Goal: Information Seeking & Learning: Learn about a topic

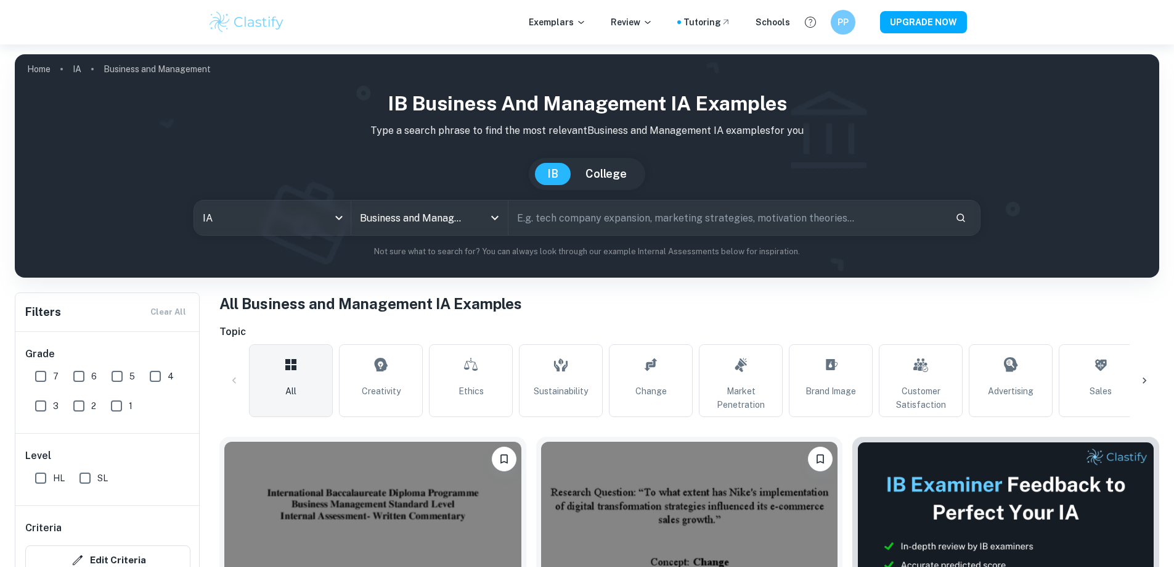
scroll to position [185, 0]
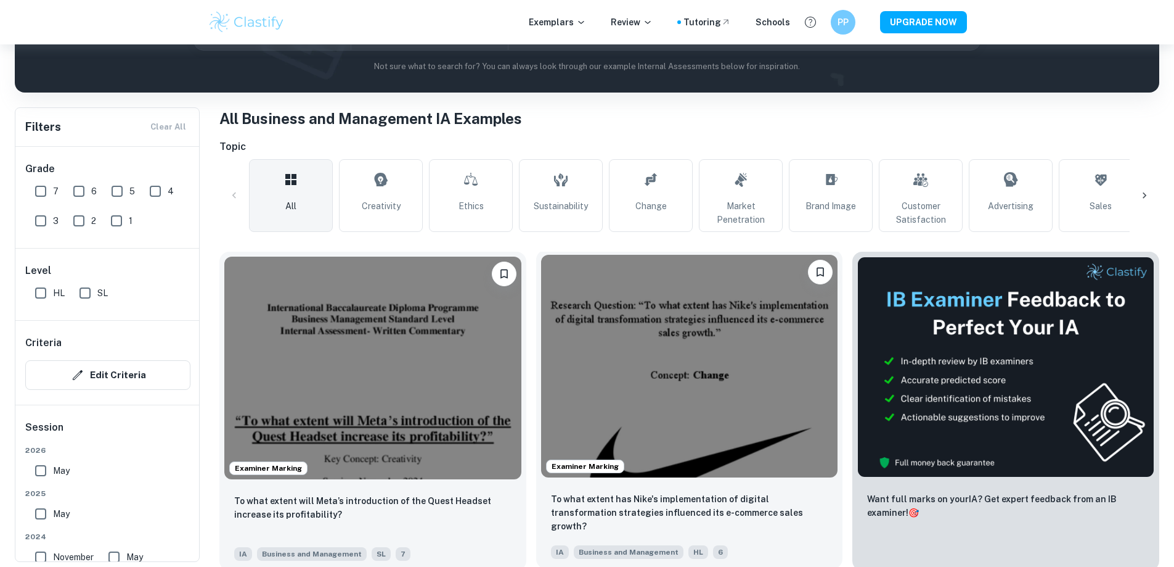
click at [573, 383] on img at bounding box center [689, 366] width 297 height 223
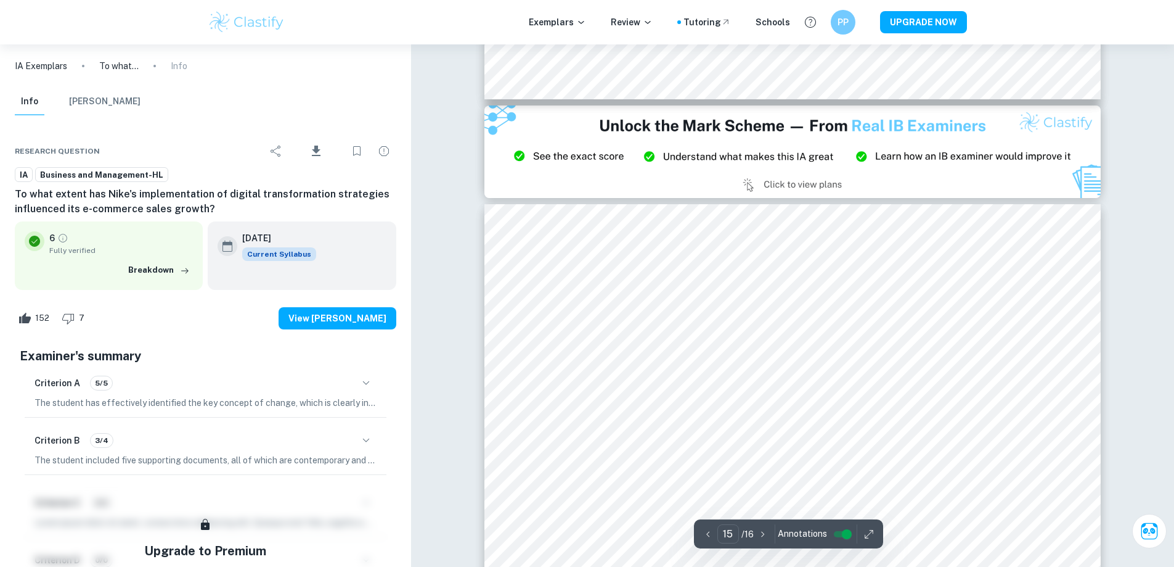
scroll to position [11871, 0]
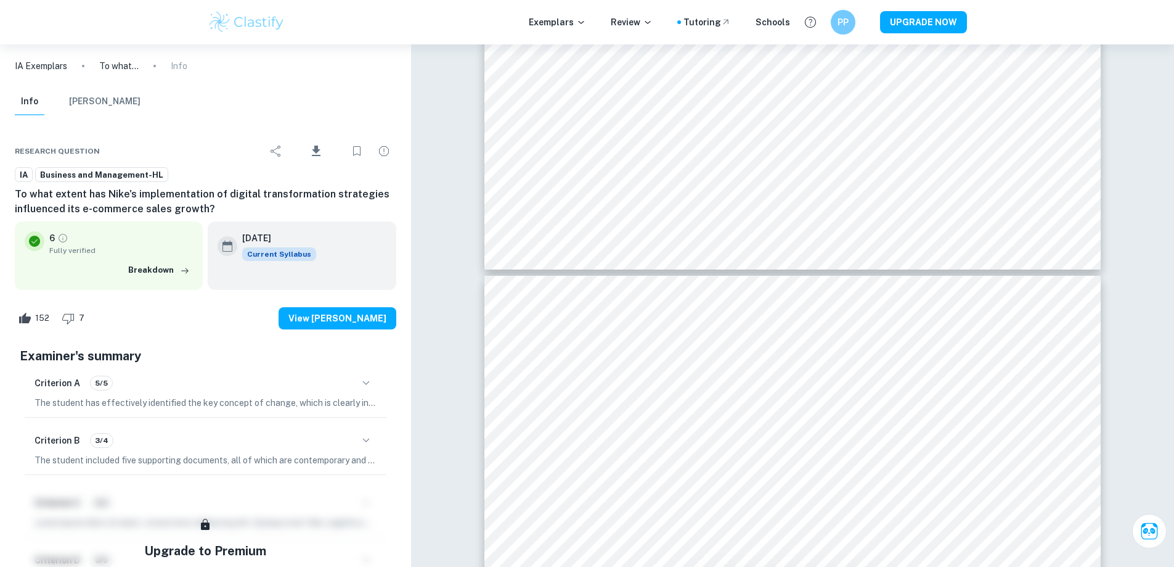
type input "16"
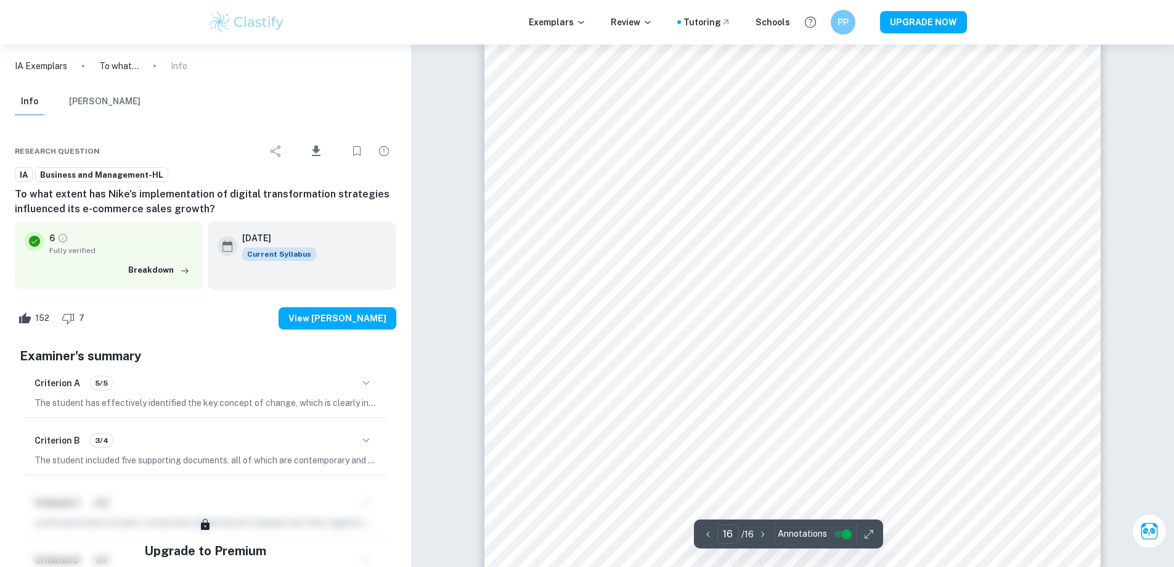
scroll to position [12753, 0]
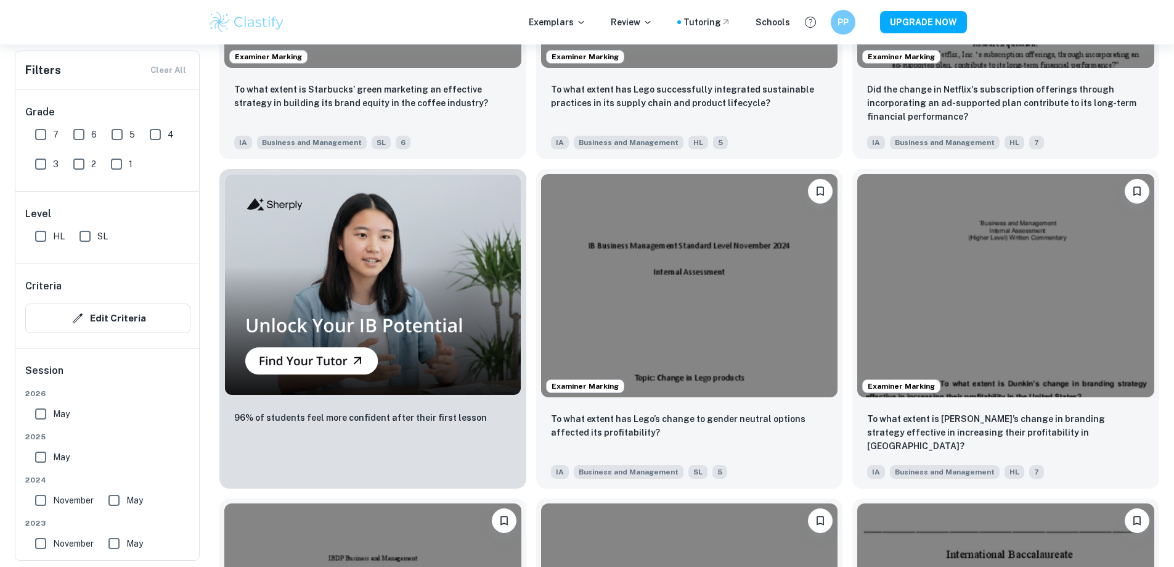
scroll to position [986, 0]
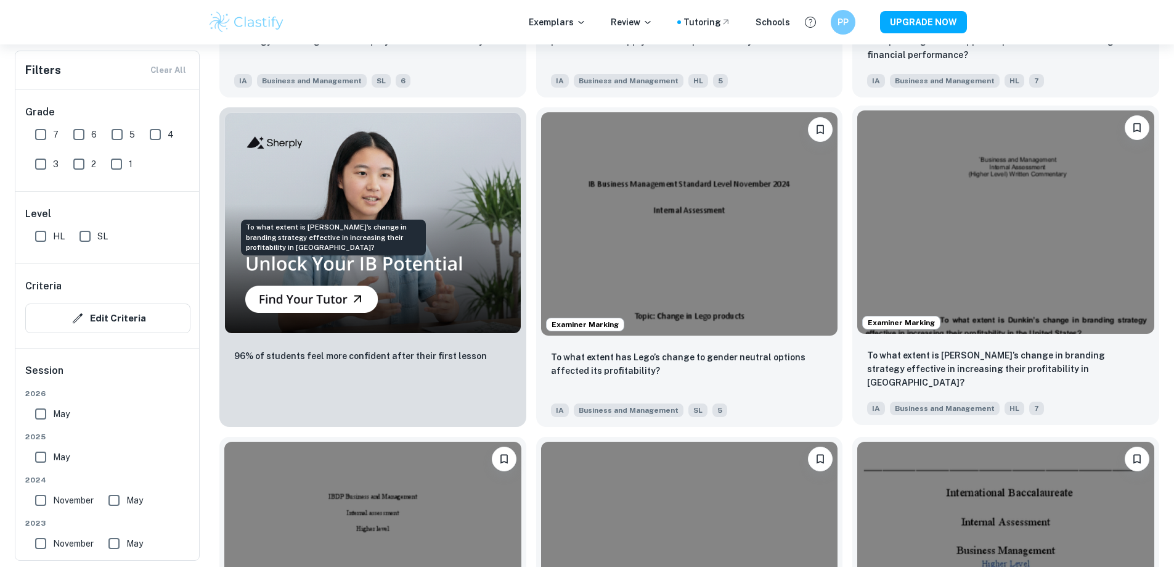
click at [867, 348] on p "To what extent is [PERSON_NAME]’s change in branding strategy effective in incr…" at bounding box center [1005, 368] width 277 height 41
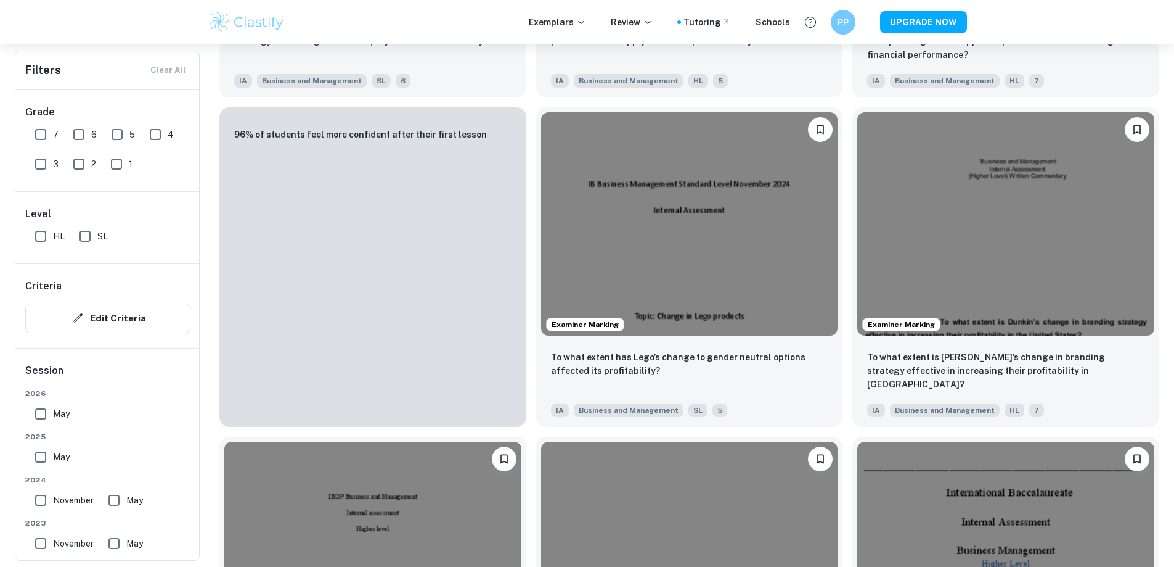
scroll to position [1356, 0]
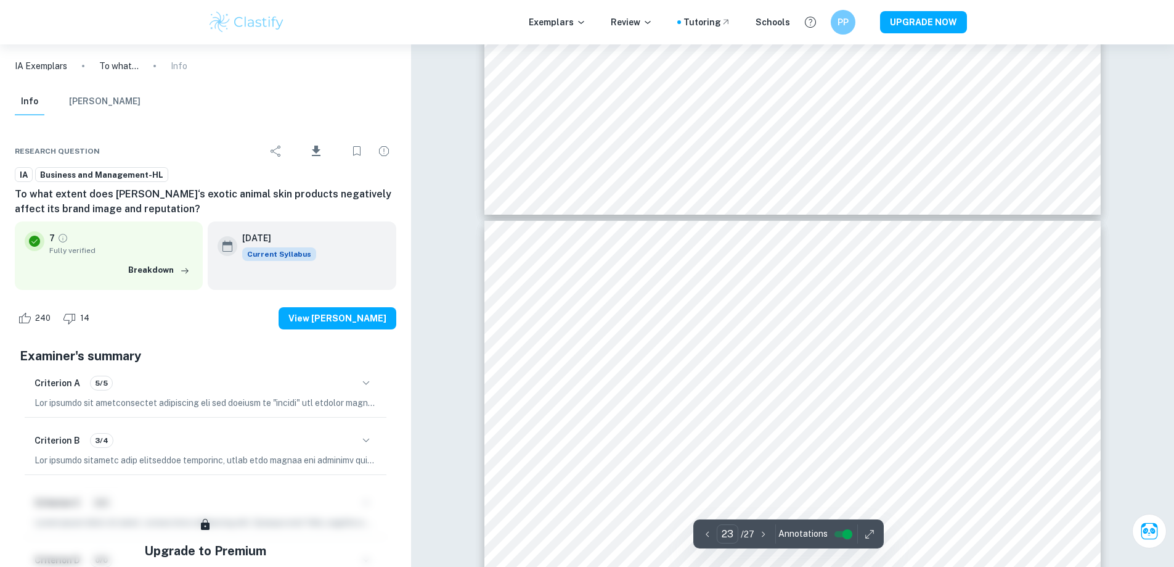
scroll to position [18199, 0]
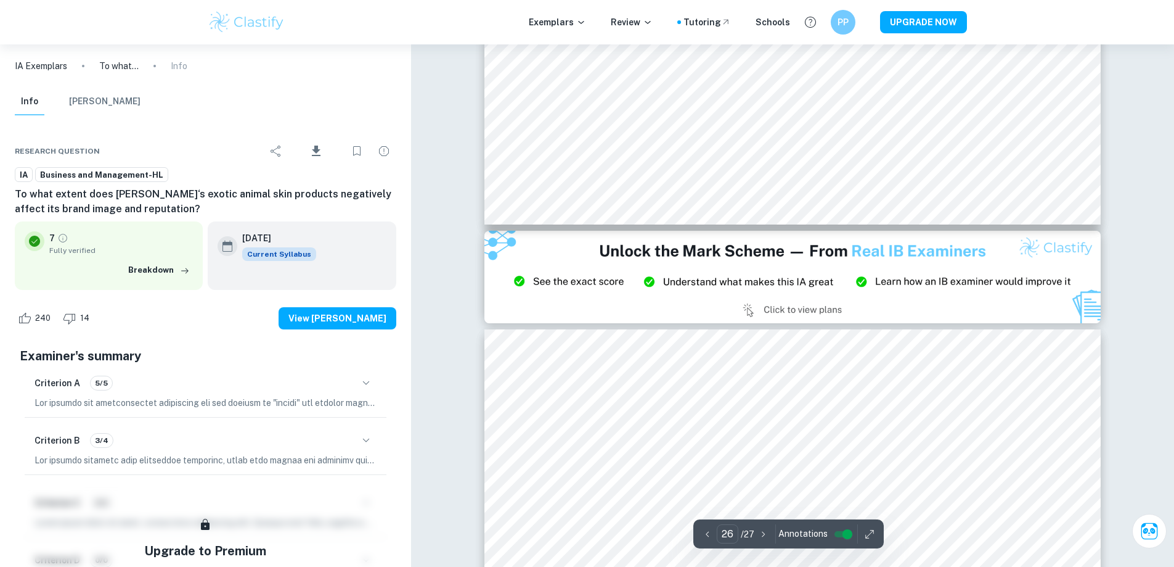
type input "27"
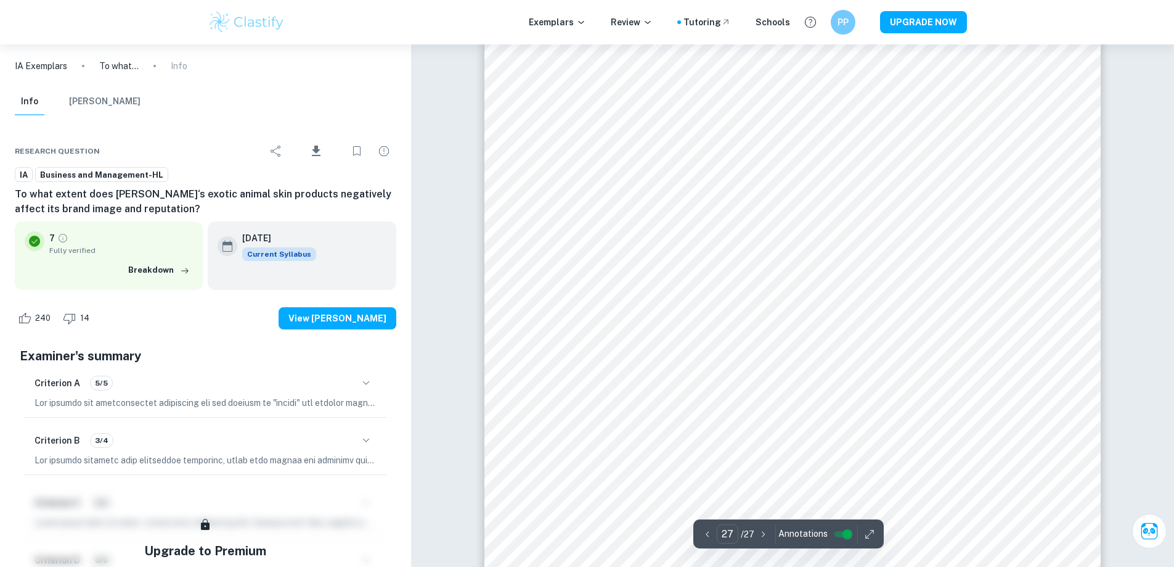
scroll to position [21792, 0]
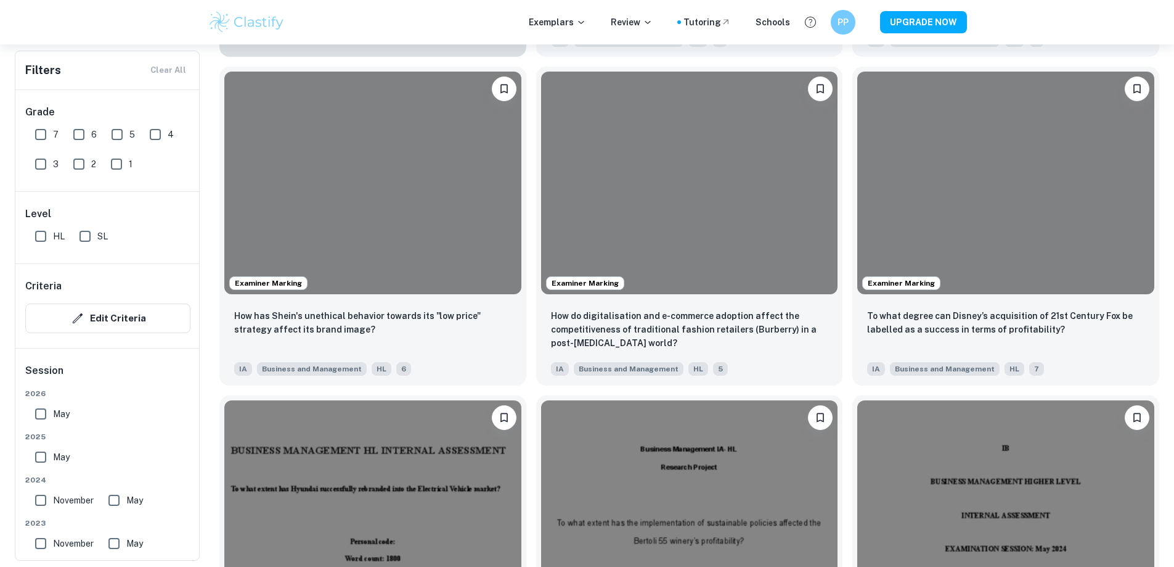
scroll to position [1418, 0]
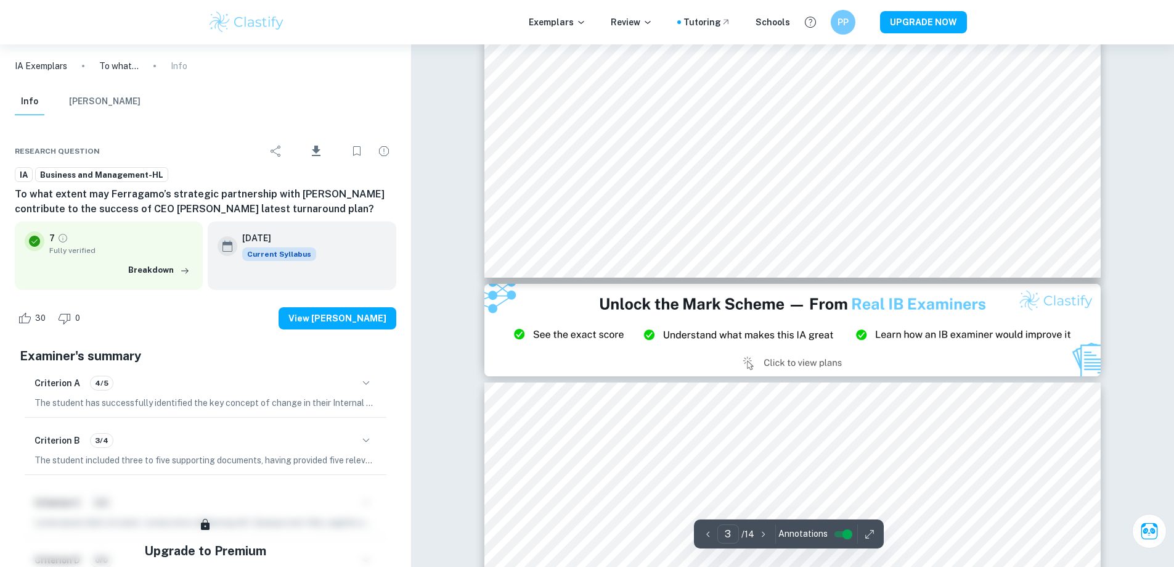
scroll to position [1726, 0]
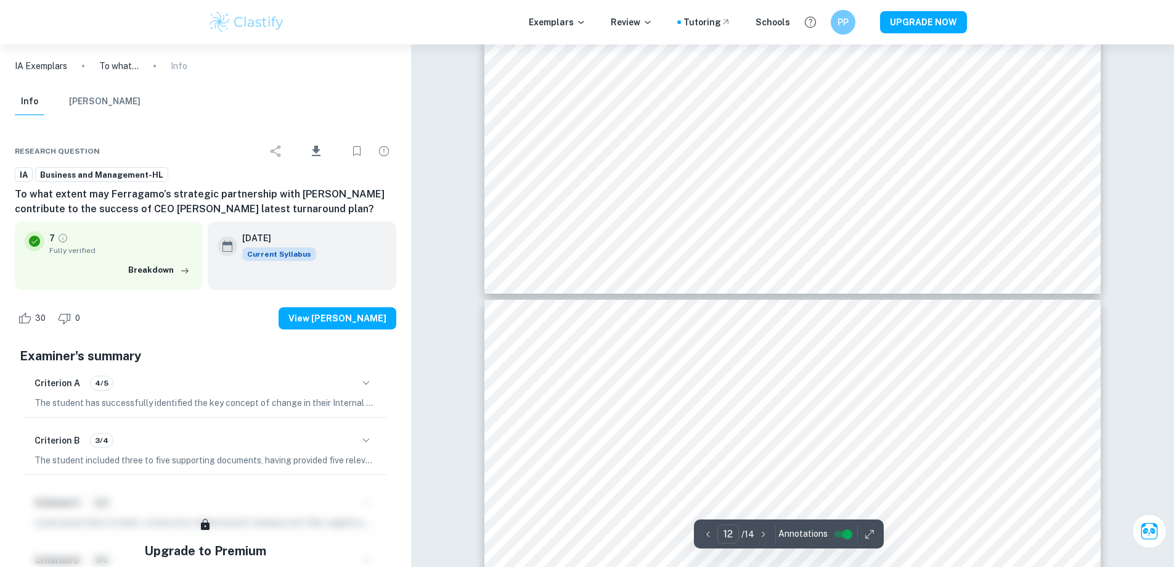
type input "13"
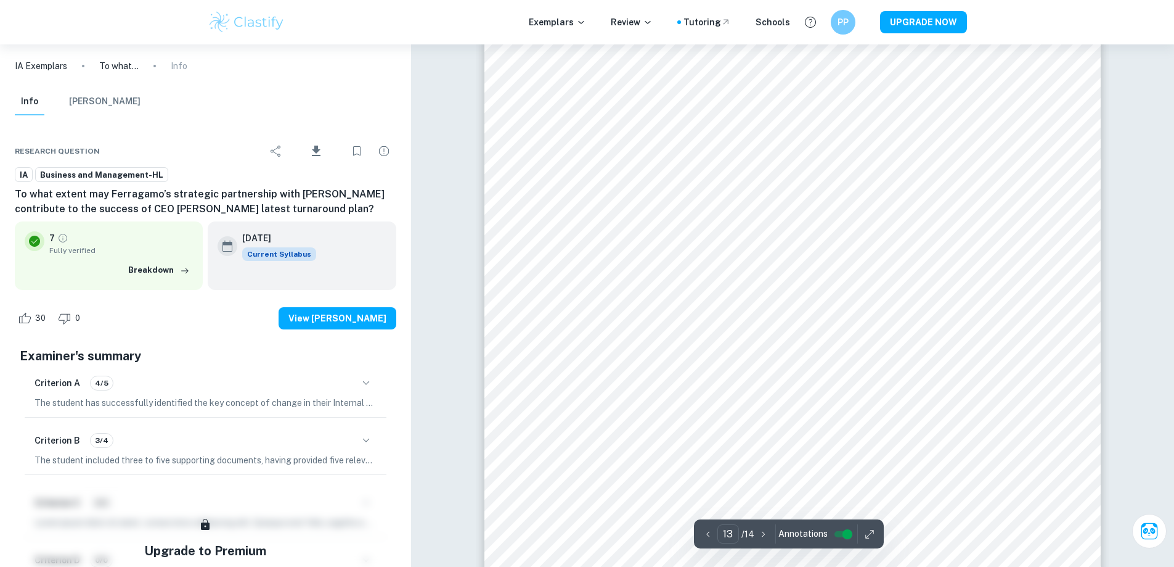
scroll to position [10131, 0]
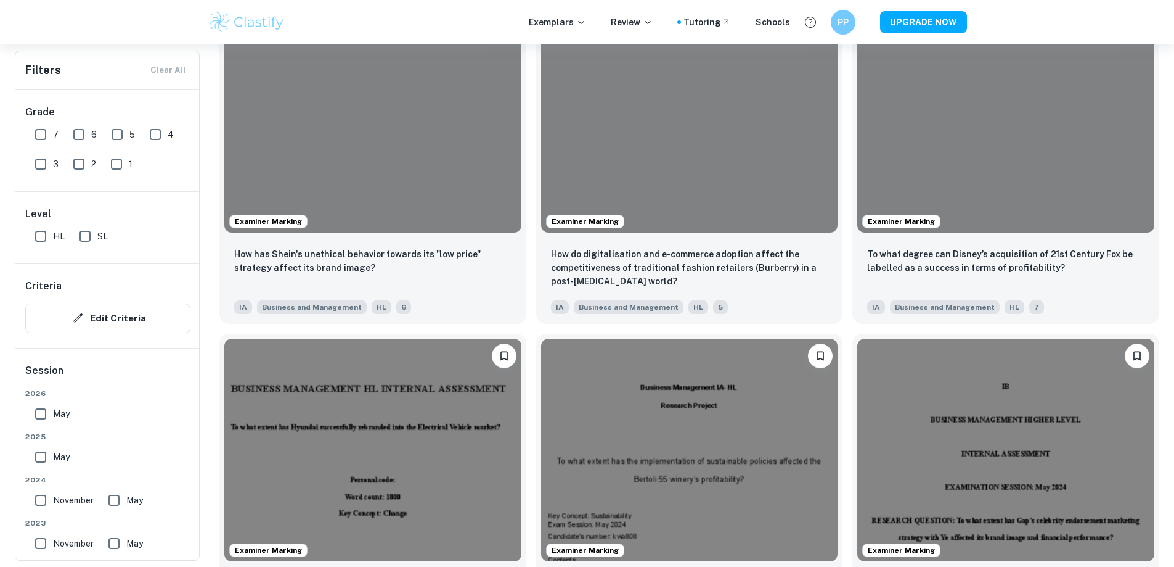
scroll to position [1726, 0]
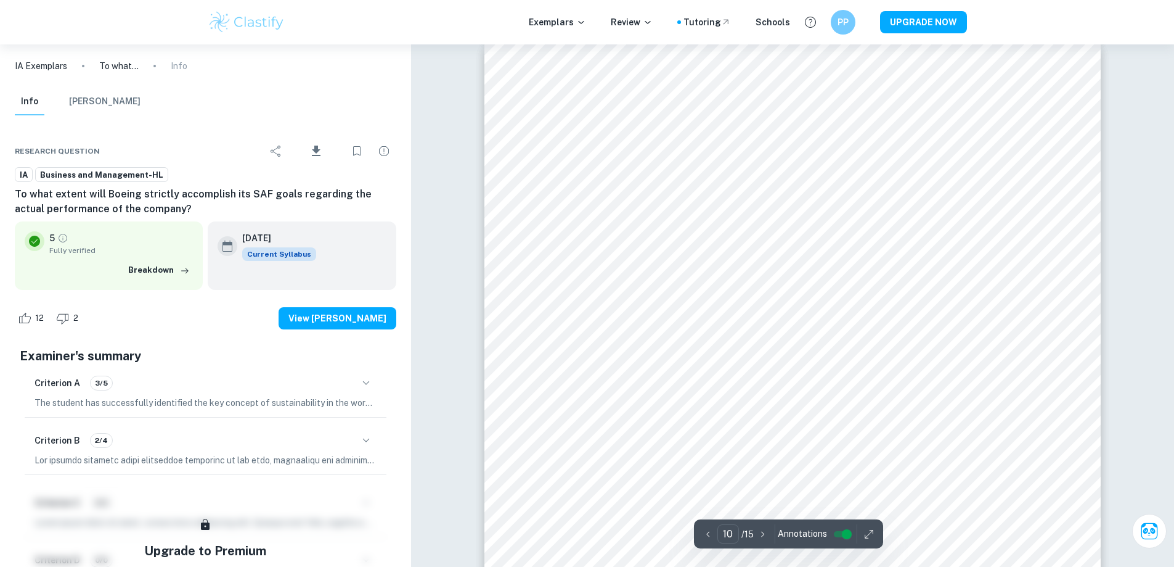
scroll to position [8194, 0]
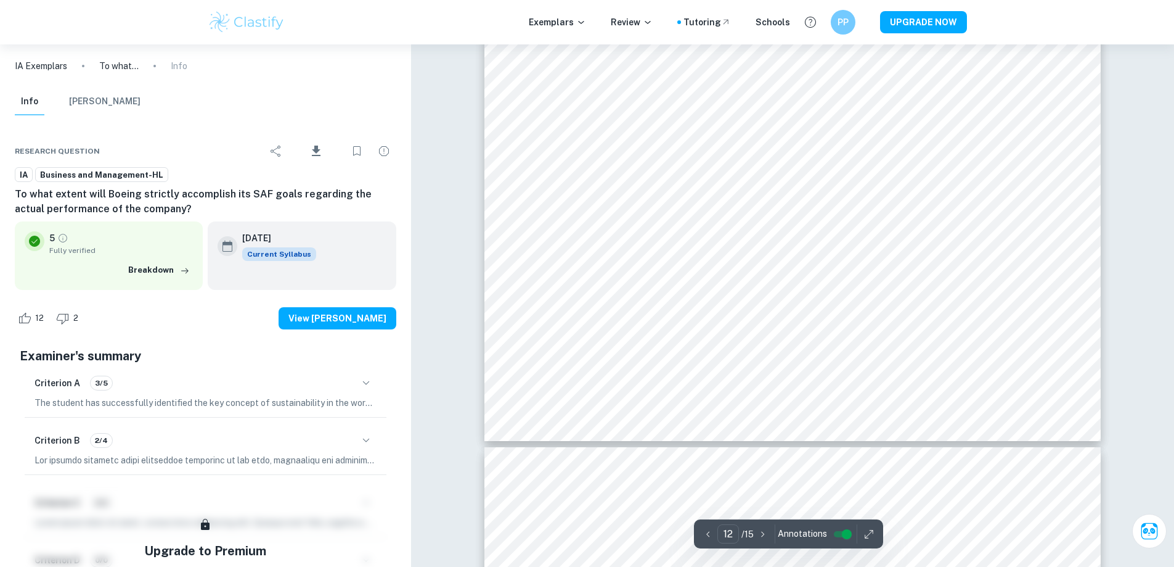
type input "13"
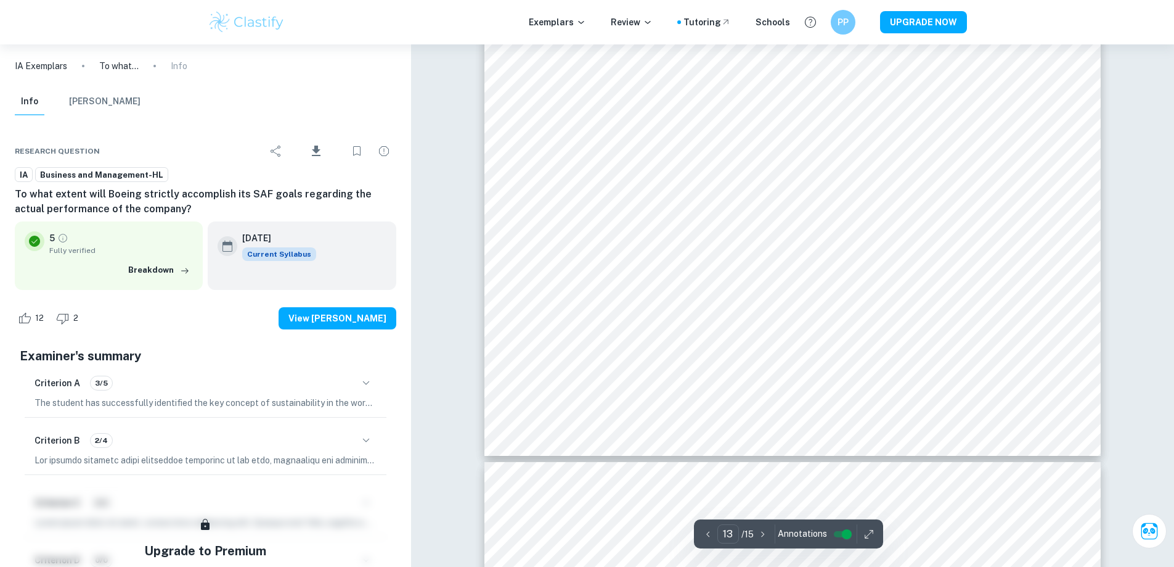
drag, startPoint x: 1102, startPoint y: 442, endPoint x: 1083, endPoint y: 456, distance: 22.9
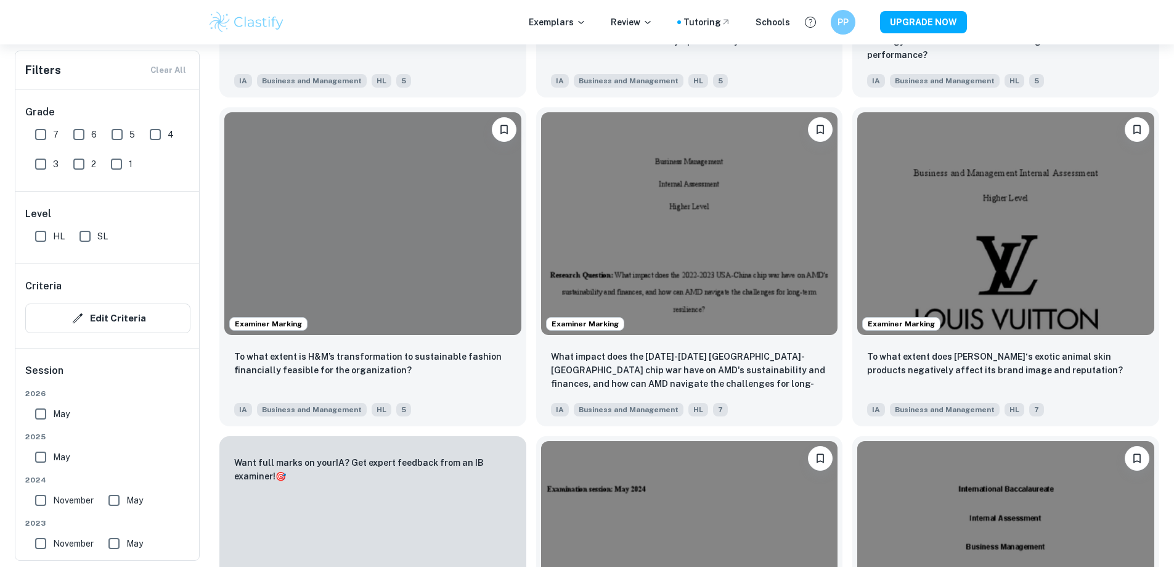
scroll to position [1911, 0]
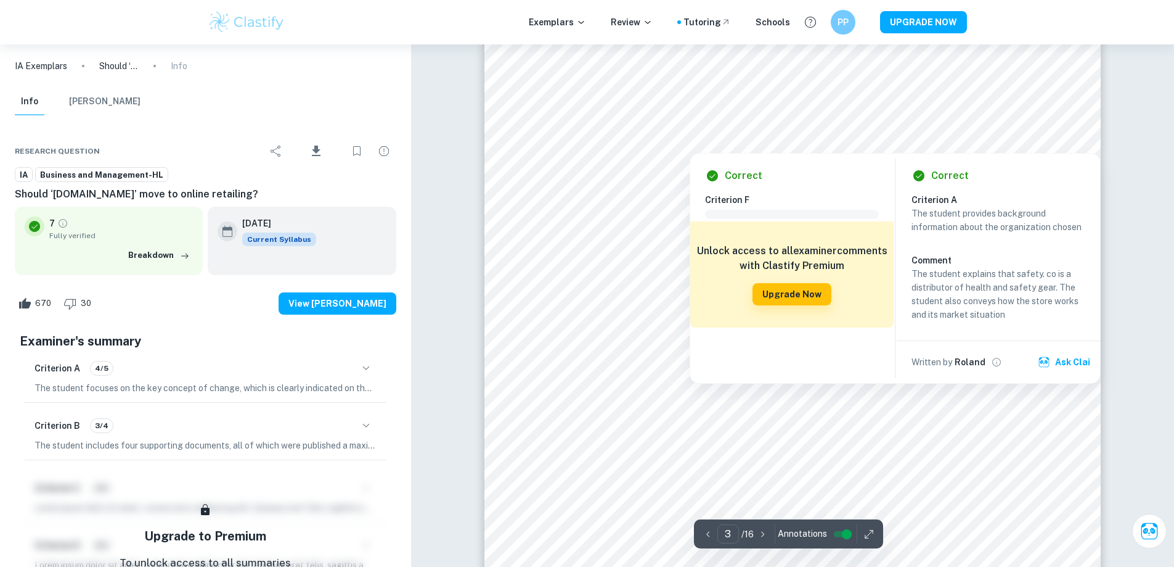
scroll to position [1854, 0]
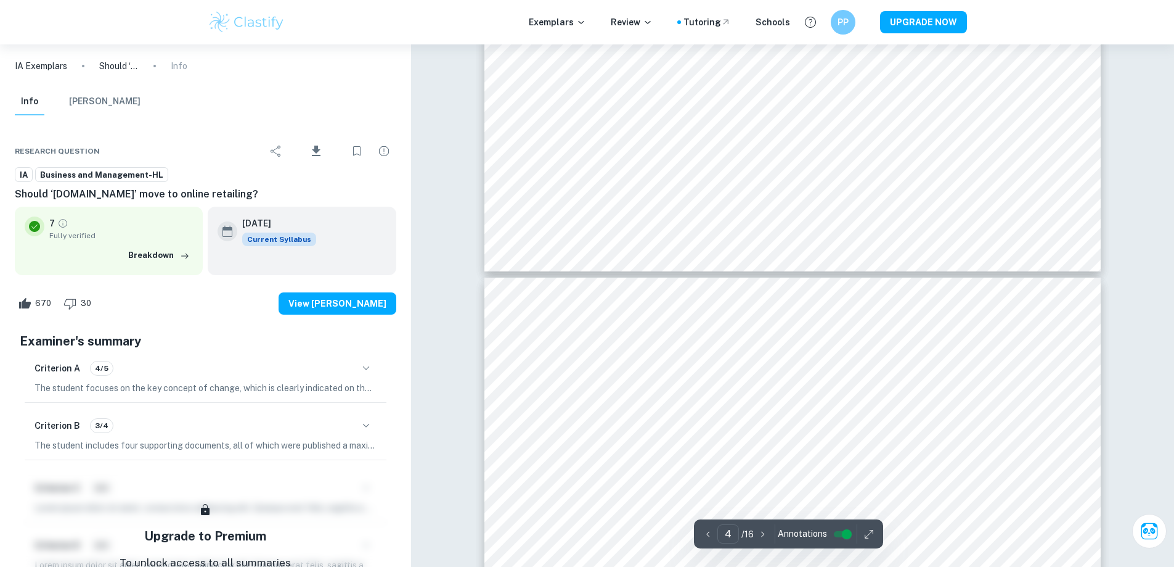
type input "5"
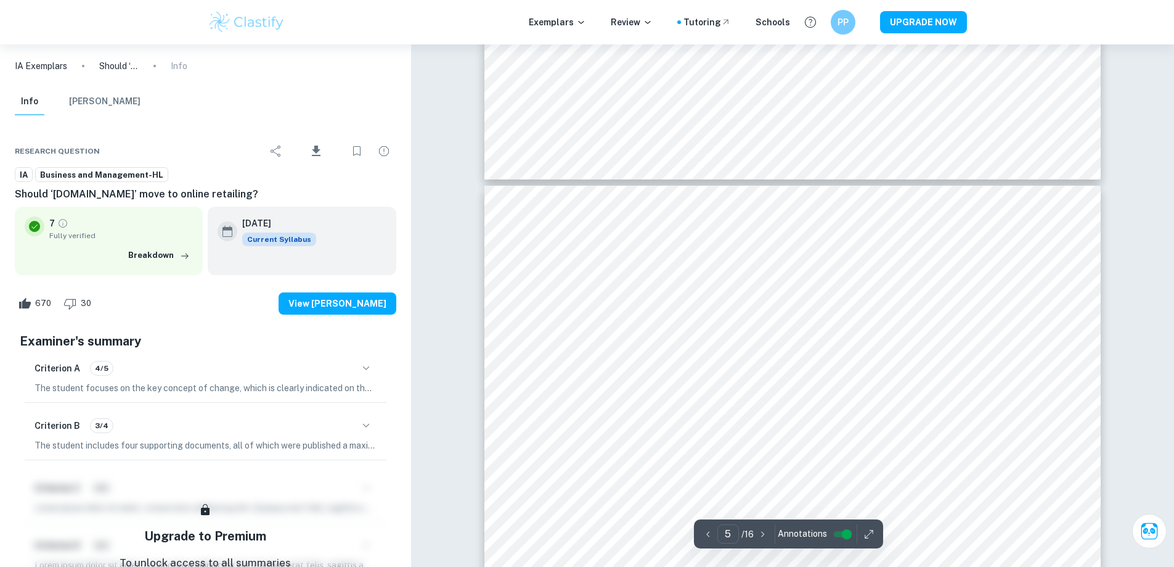
scroll to position [3765, 0]
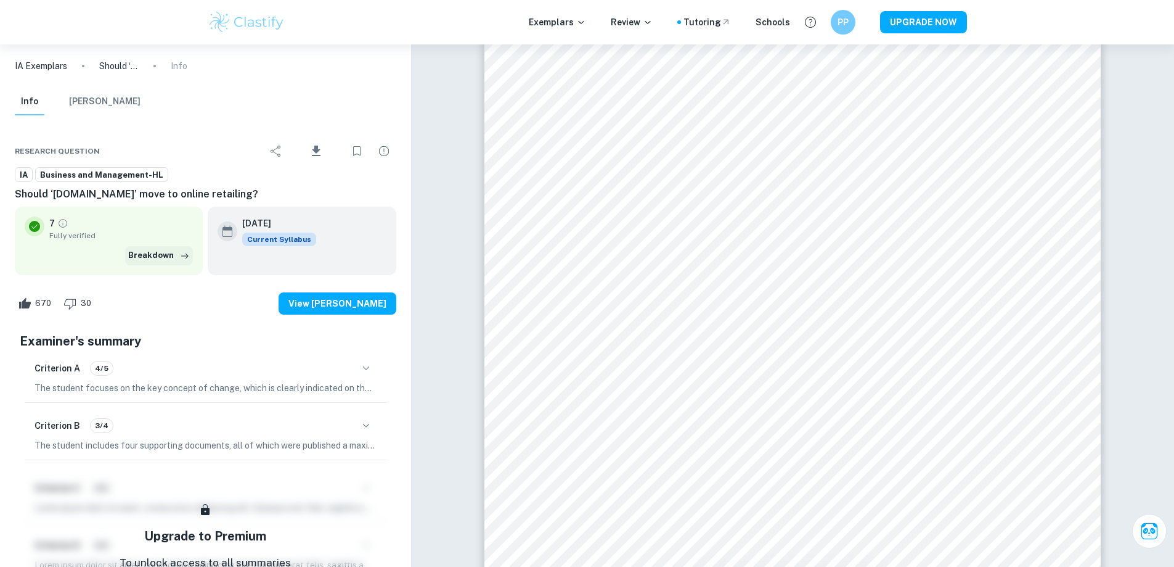
click at [160, 259] on button "Breakdown" at bounding box center [159, 255] width 68 height 18
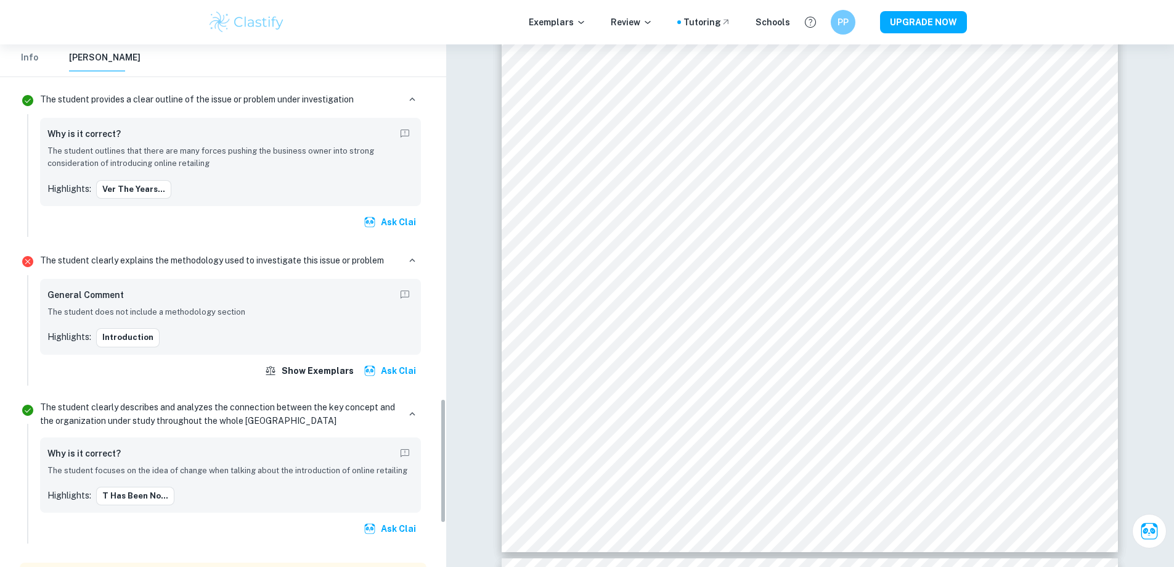
scroll to position [1663, 0]
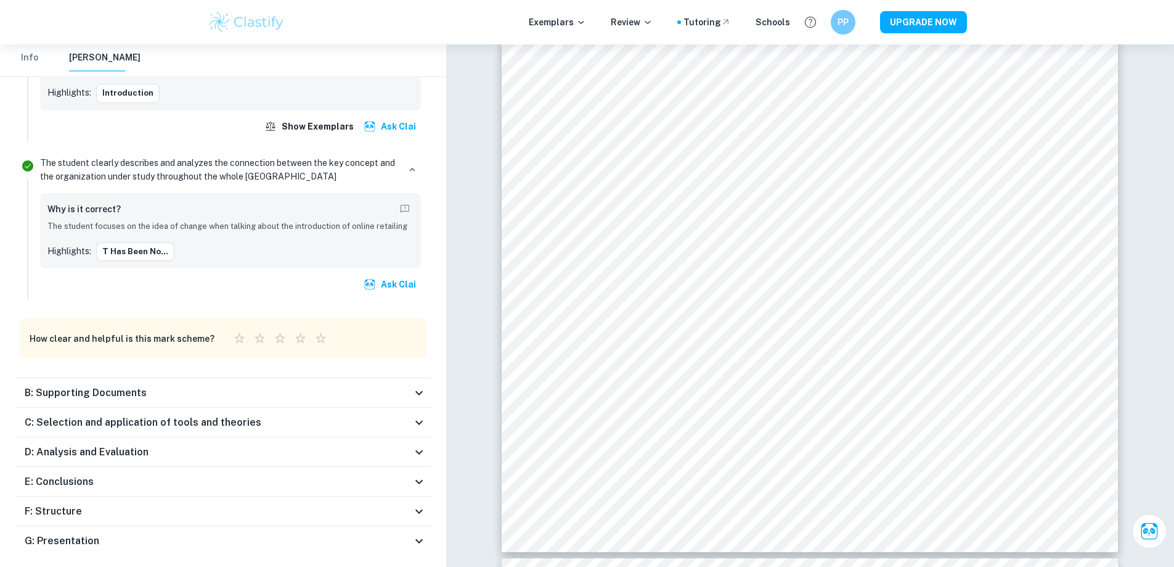
click at [380, 385] on div "B: Supporting Documents" at bounding box center [218, 392] width 387 height 15
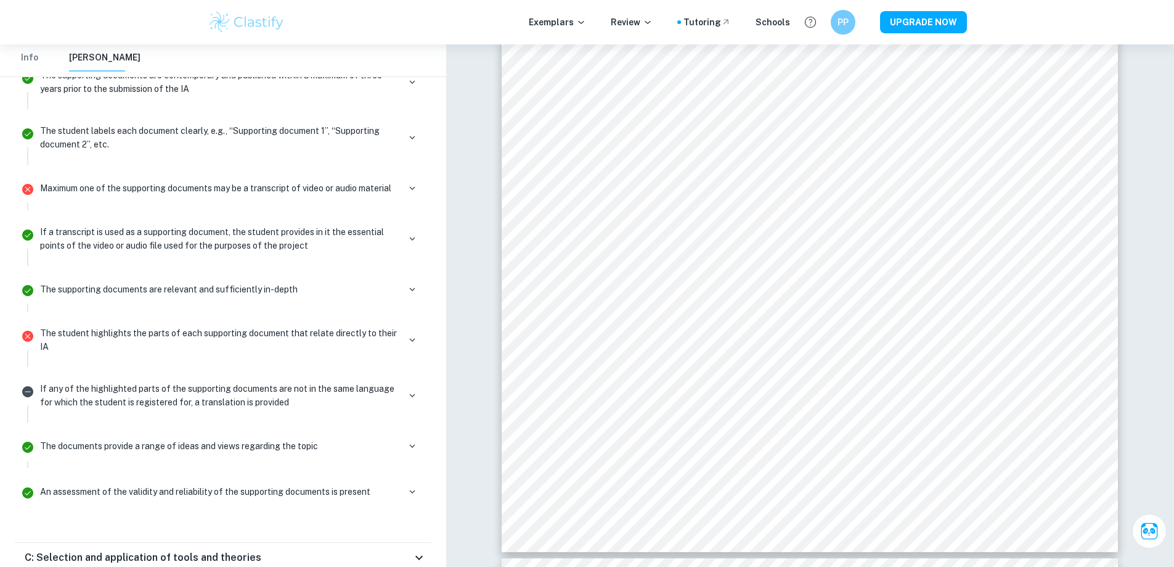
scroll to position [1996, 0]
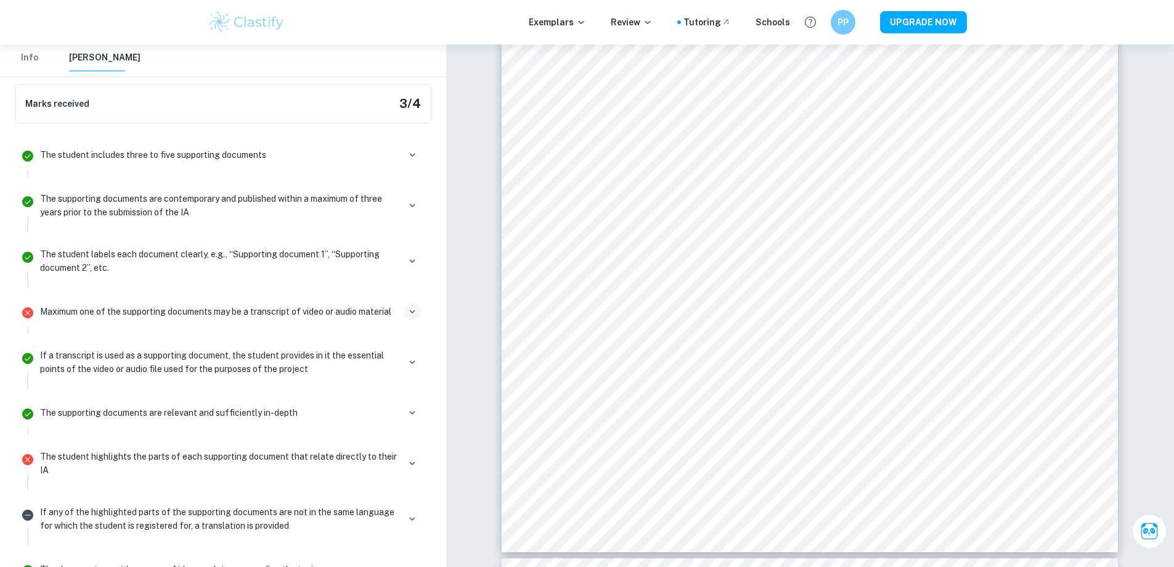
click at [414, 306] on icon "button" at bounding box center [412, 311] width 11 height 11
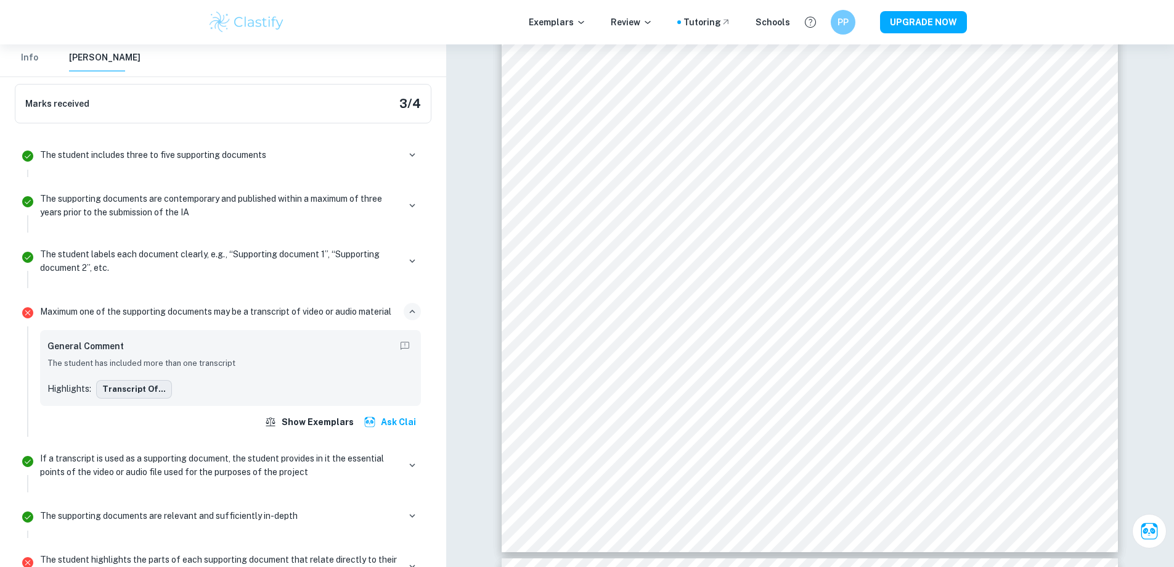
click at [133, 380] on button "Transcript of..." at bounding box center [134, 389] width 76 height 18
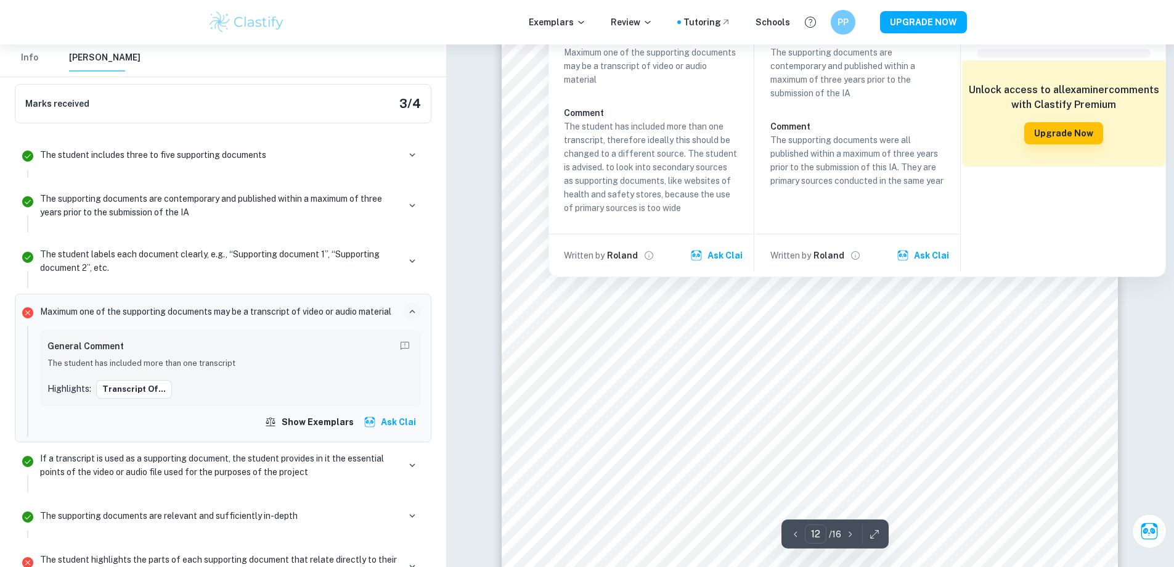
scroll to position [10238, 0]
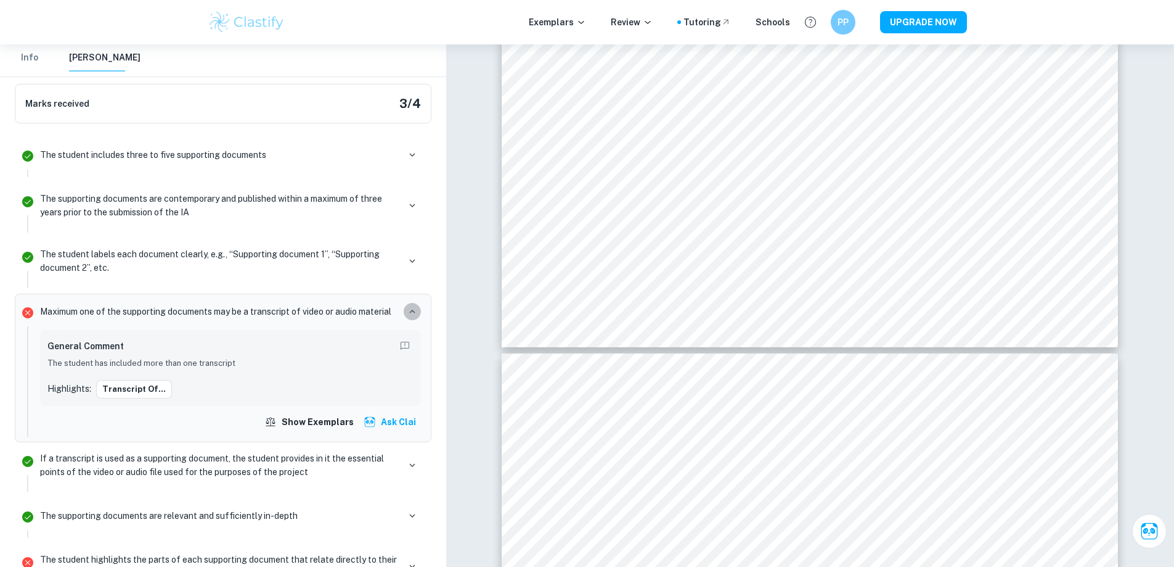
click at [412, 306] on icon "button" at bounding box center [412, 311] width 11 height 11
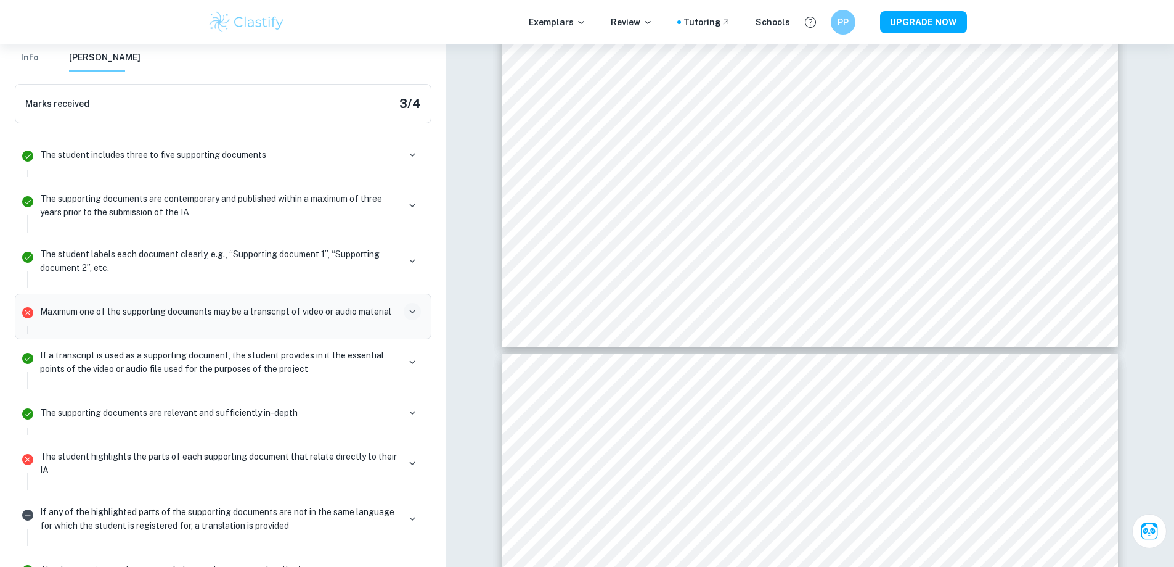
scroll to position [2058, 0]
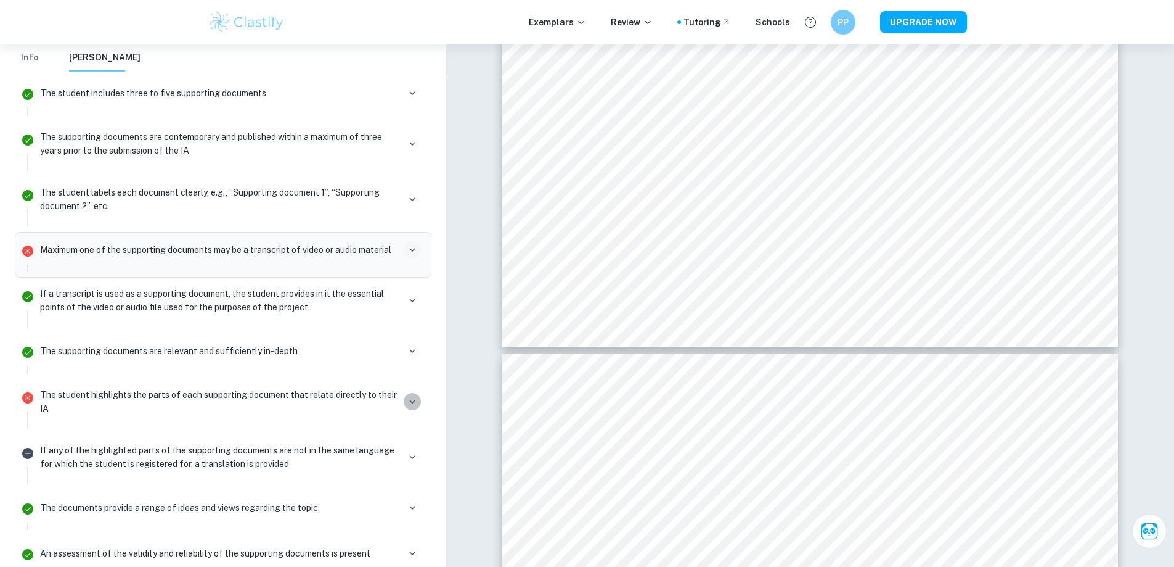
click at [407, 396] on icon "button" at bounding box center [412, 401] width 11 height 11
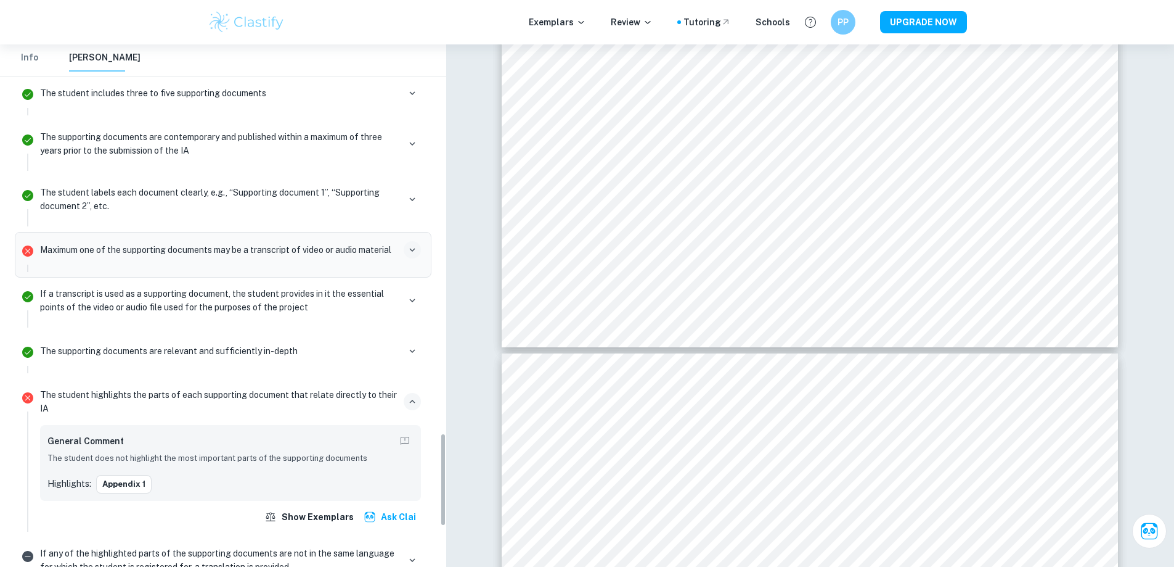
scroll to position [2181, 0]
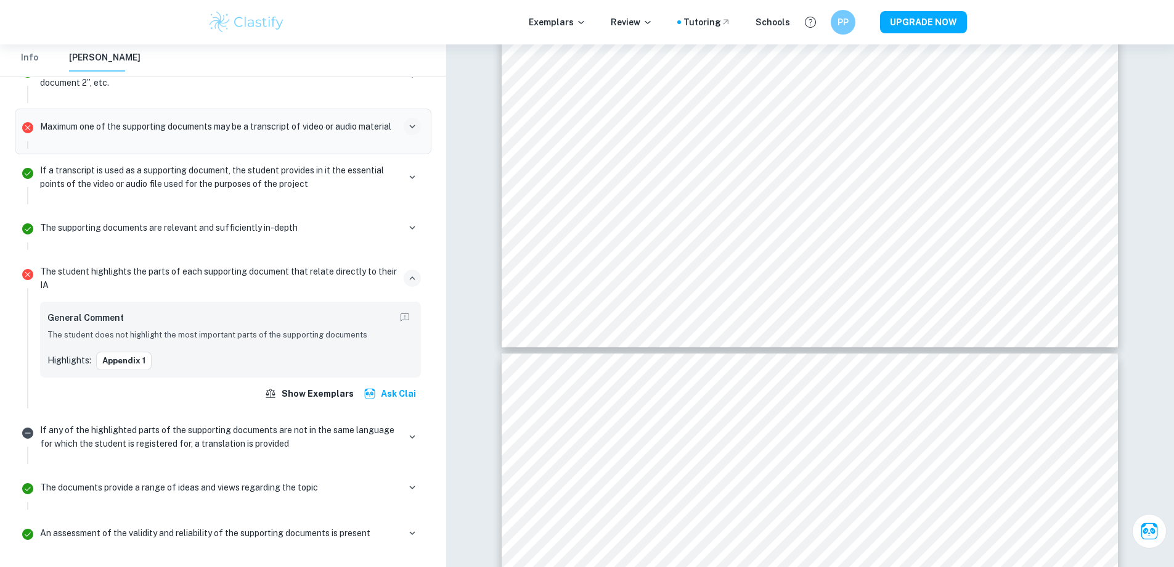
click at [421, 419] on div "If any of the highlighted parts of the supporting documents are not in the same…" at bounding box center [230, 441] width 391 height 44
click at [416, 431] on icon "button" at bounding box center [412, 436] width 11 height 11
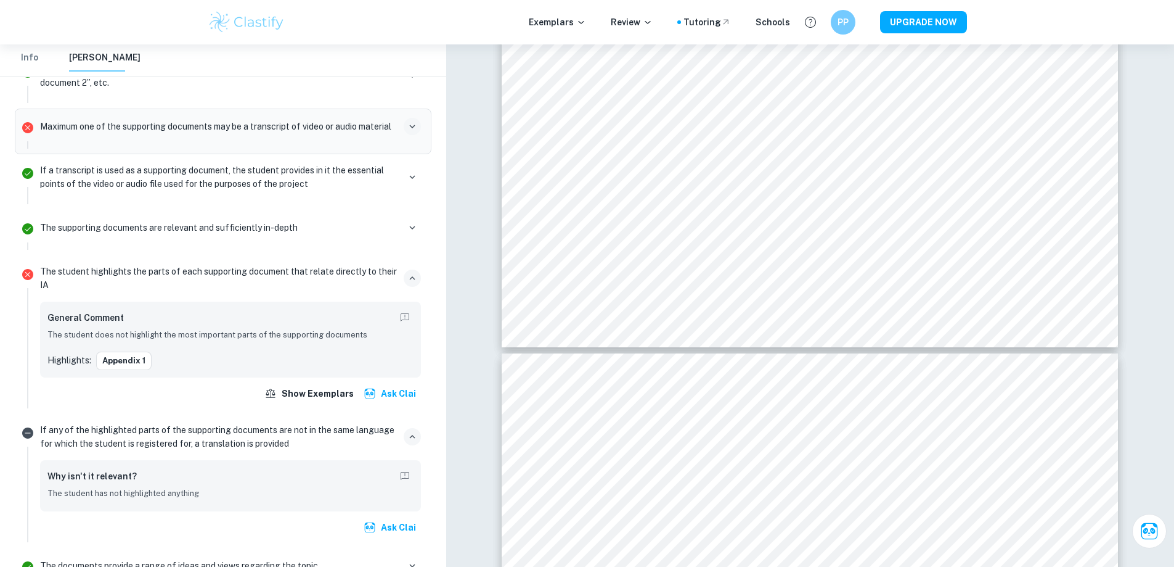
scroll to position [2304, 0]
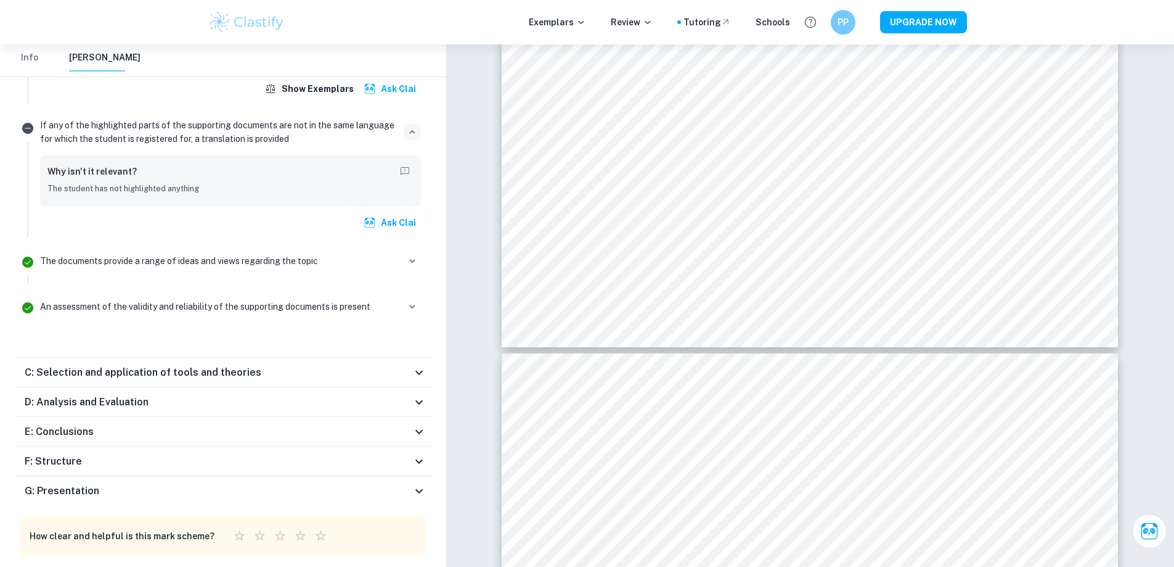
click at [219, 365] on h6 "C: Selection and application of tools and theories" at bounding box center [143, 372] width 237 height 15
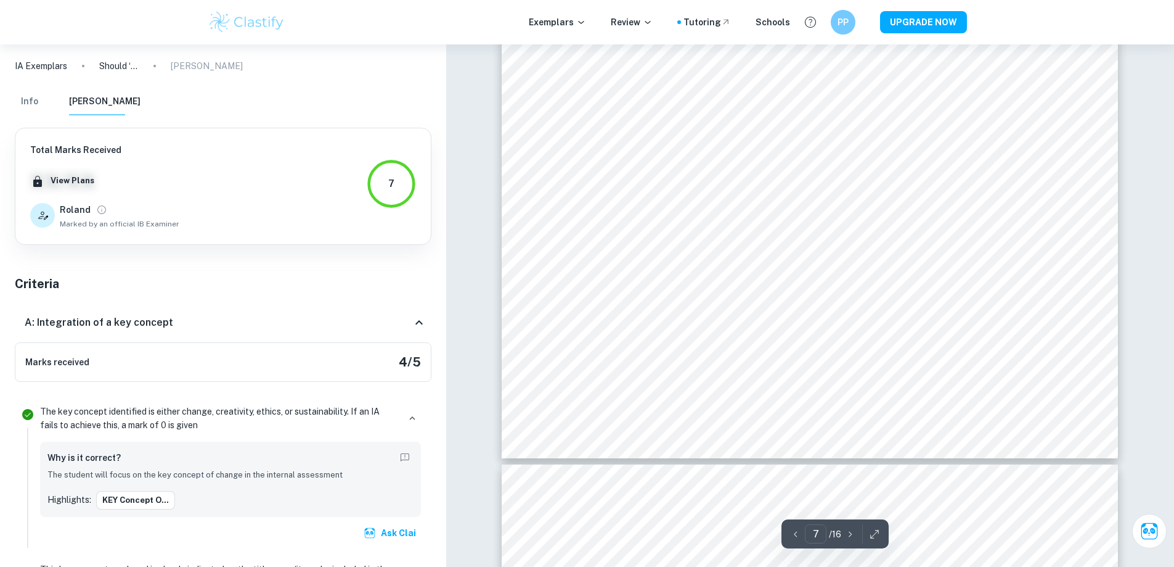
scroll to position [5676, 0]
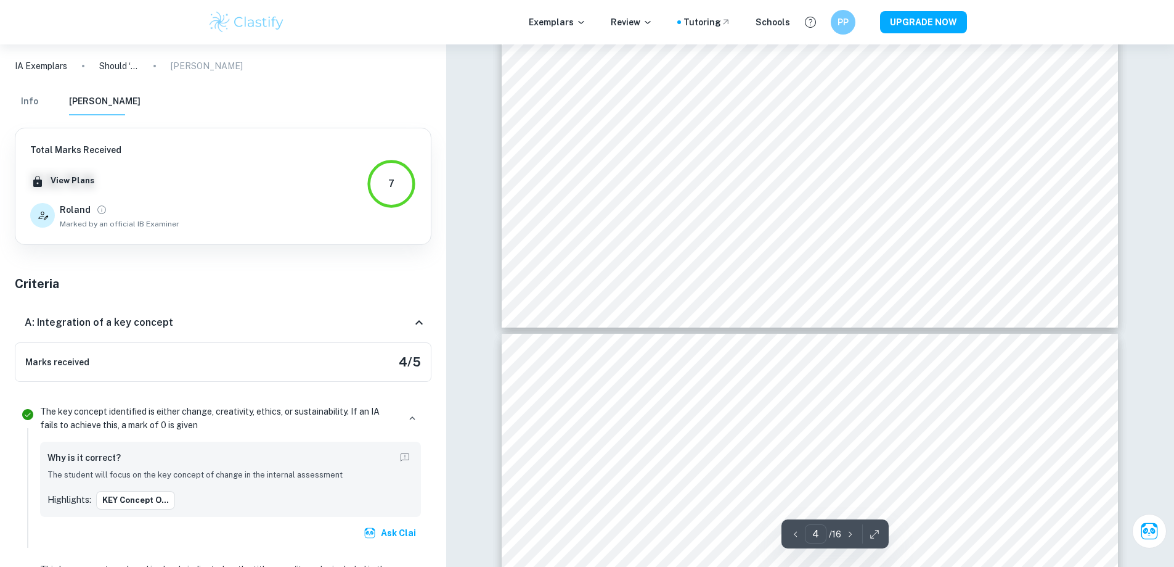
type input "5"
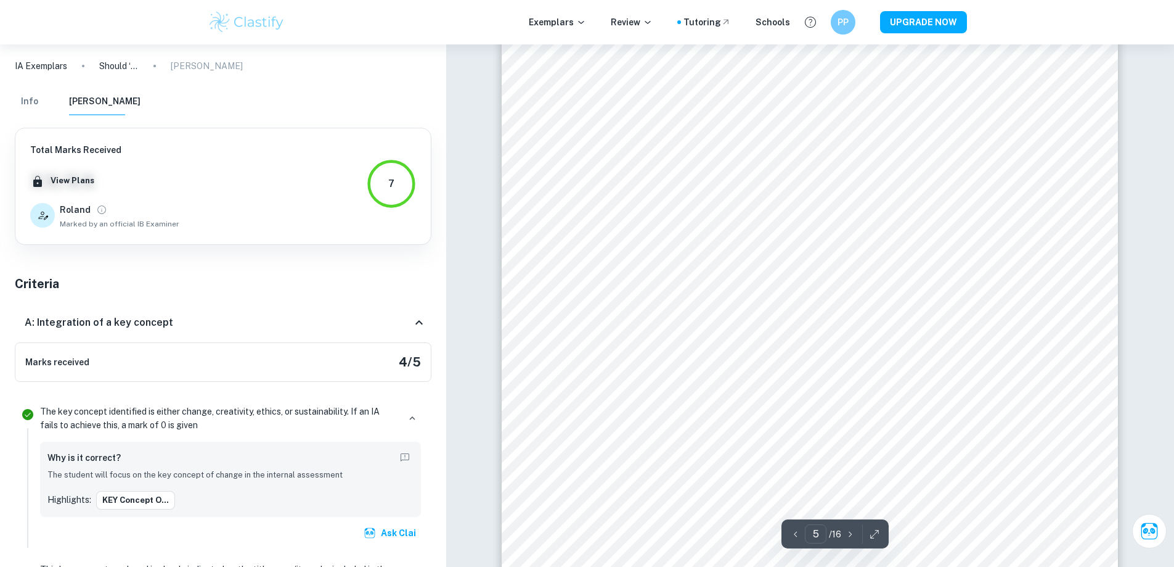
scroll to position [3888, 0]
